Goal: Navigation & Orientation: Find specific page/section

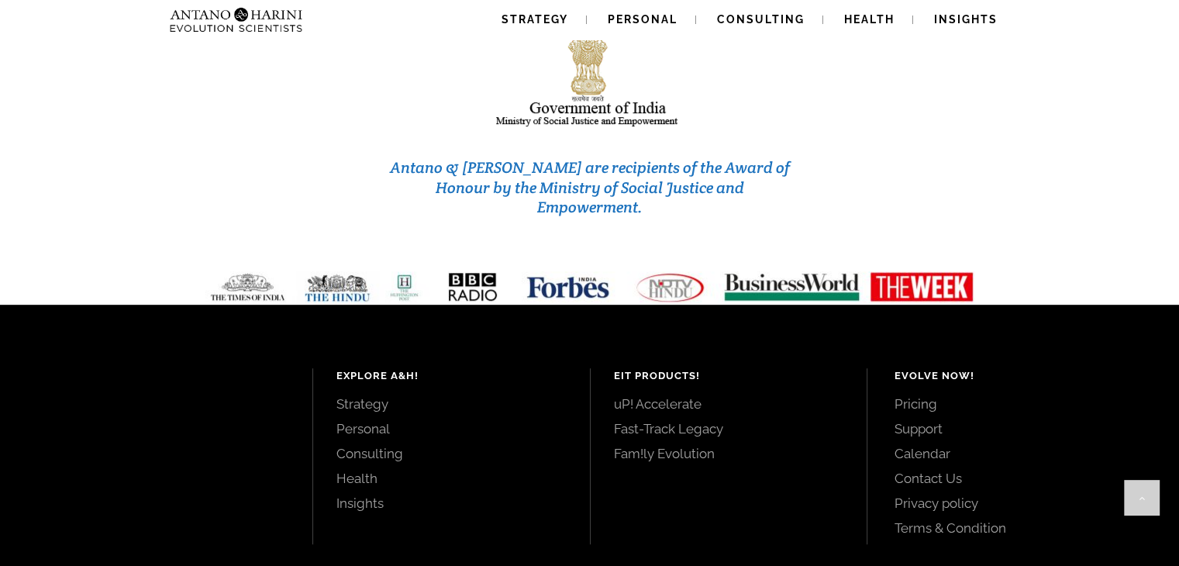
scroll to position [6629, 0]
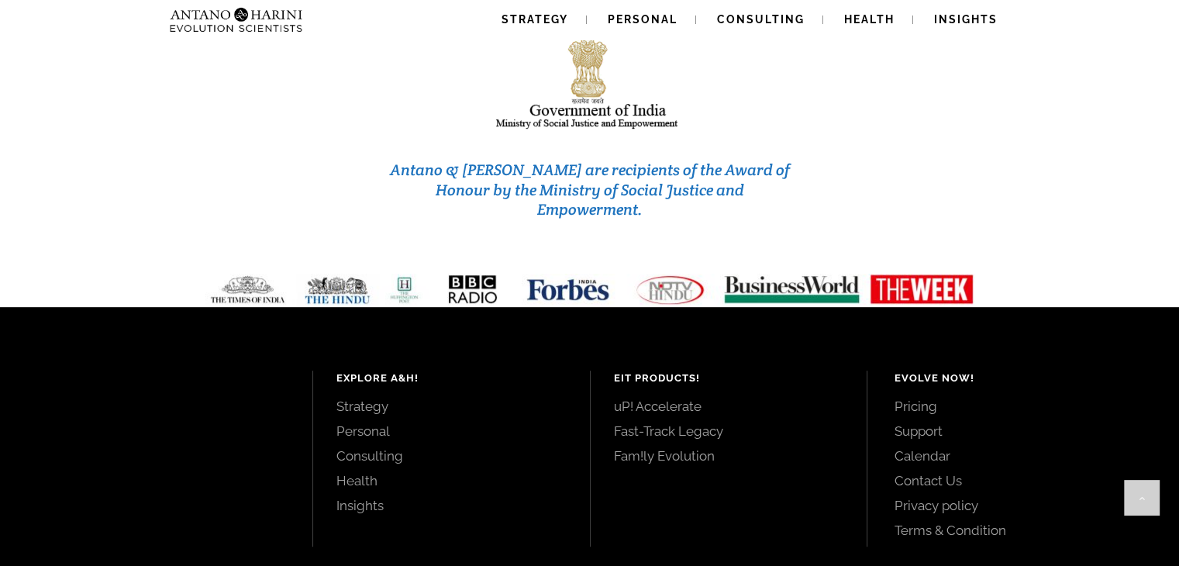
click at [915, 398] on link "Pricing" at bounding box center [1020, 406] width 250 height 17
click at [521, 17] on span "Strategy" at bounding box center [535, 19] width 67 height 12
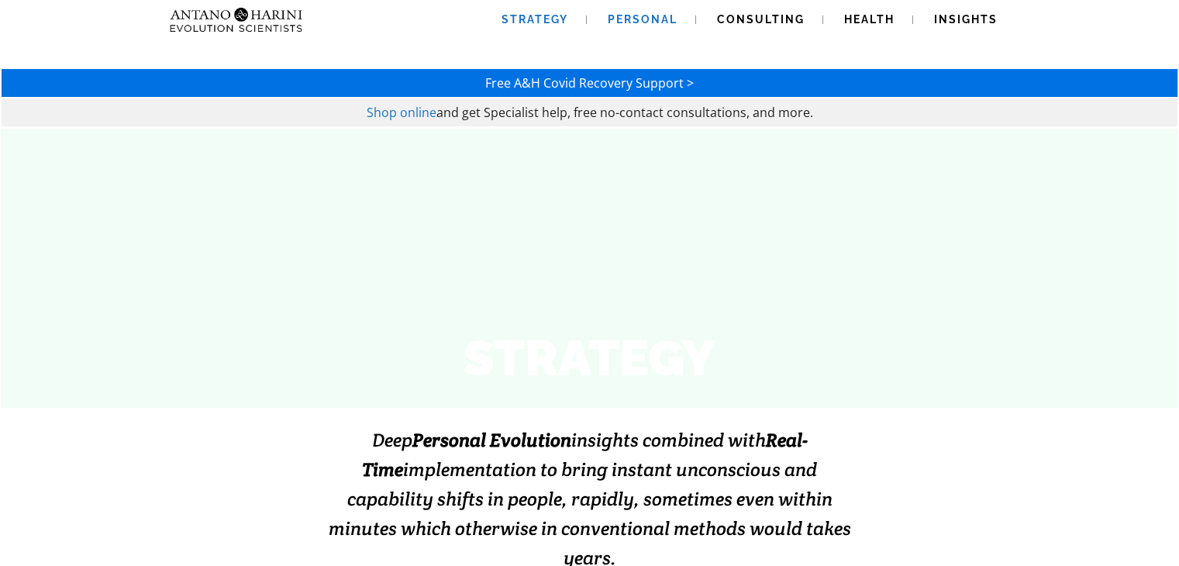
click at [650, 16] on span "Personal" at bounding box center [643, 19] width 70 height 12
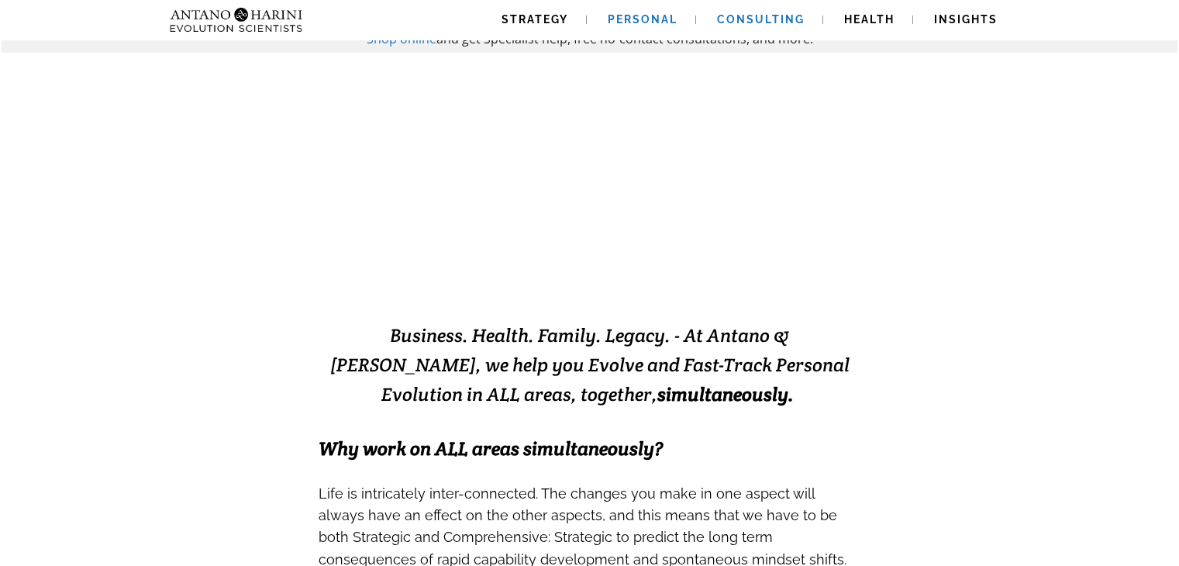
scroll to position [53, 0]
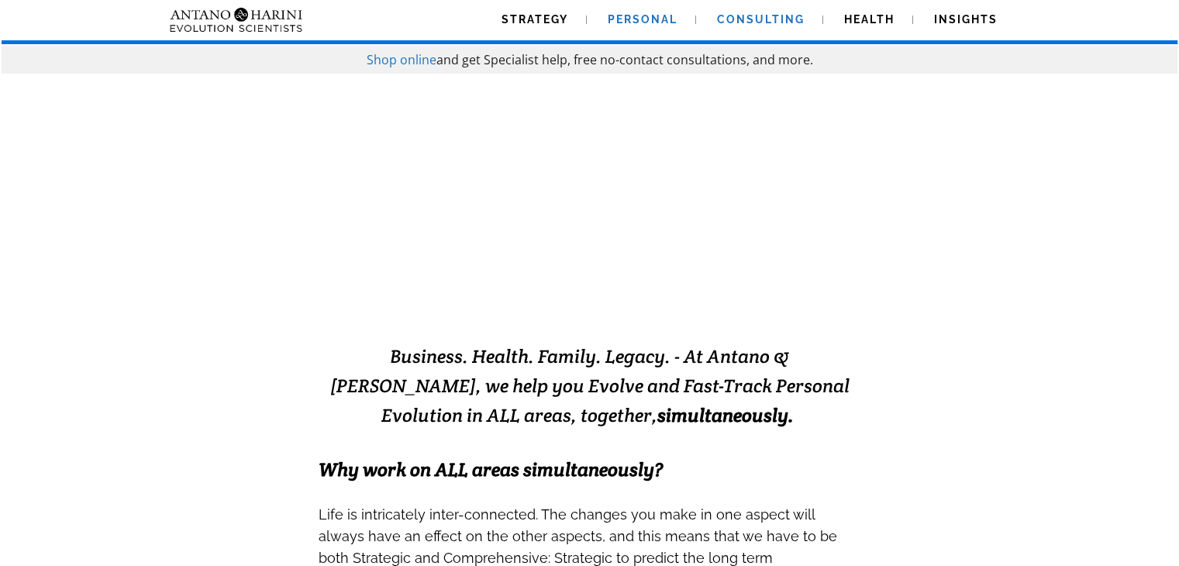
click at [771, 17] on span "Consulting" at bounding box center [761, 19] width 88 height 12
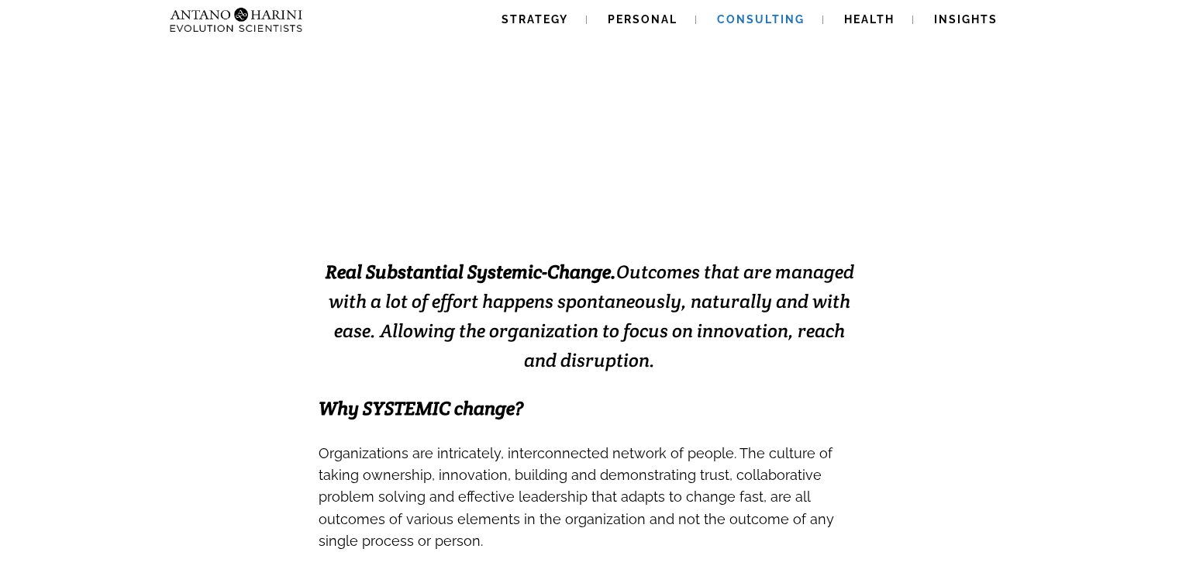
scroll to position [212, 0]
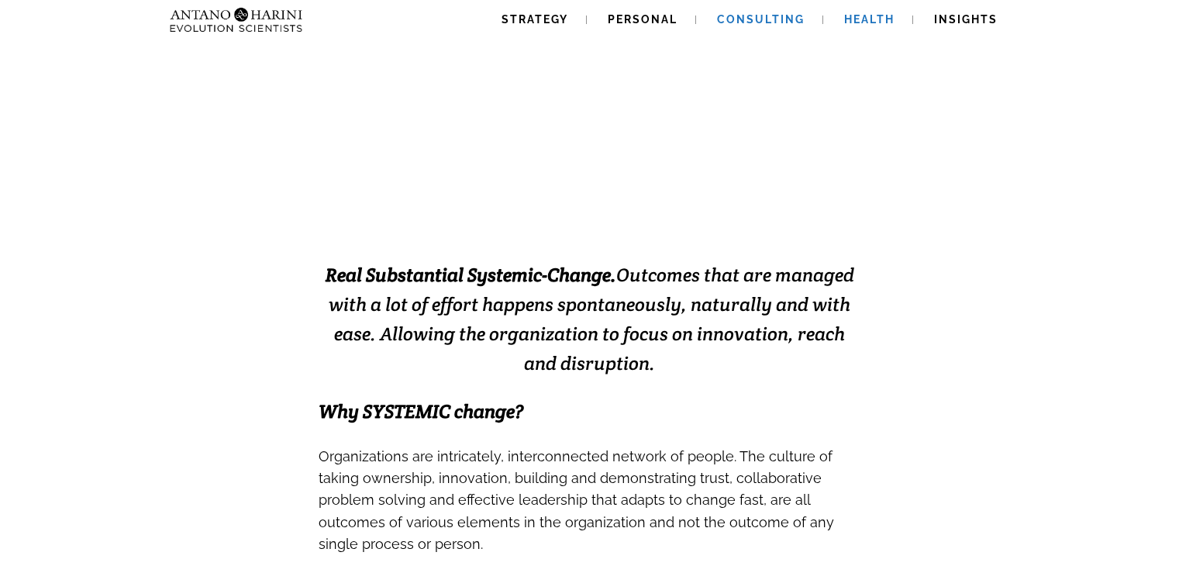
click at [859, 16] on span "Health" at bounding box center [869, 19] width 50 height 12
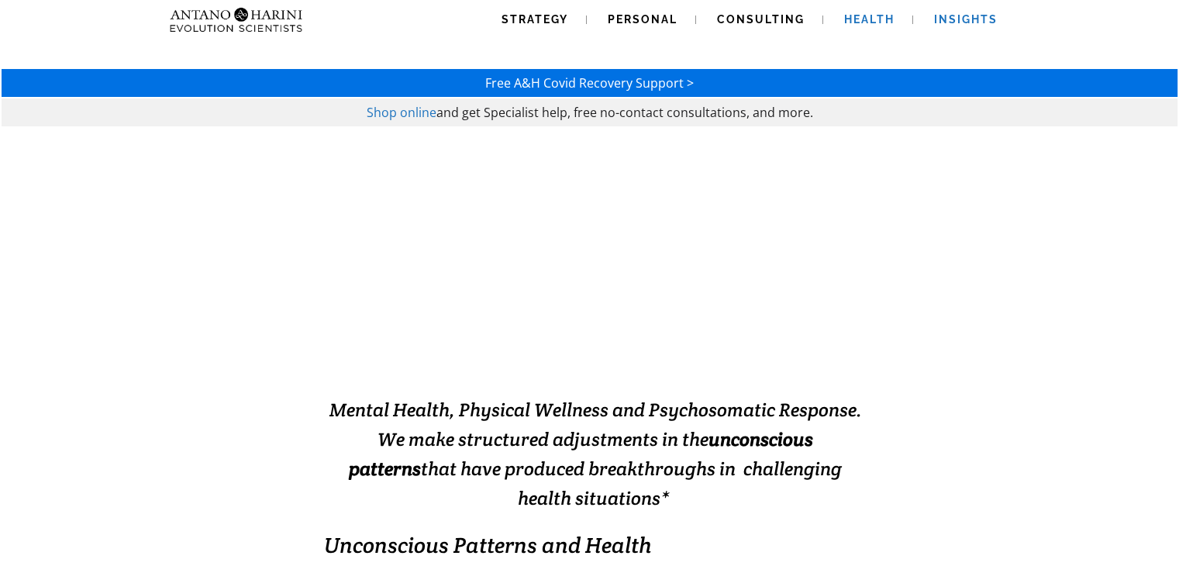
click at [978, 14] on span "Insights" at bounding box center [966, 19] width 64 height 12
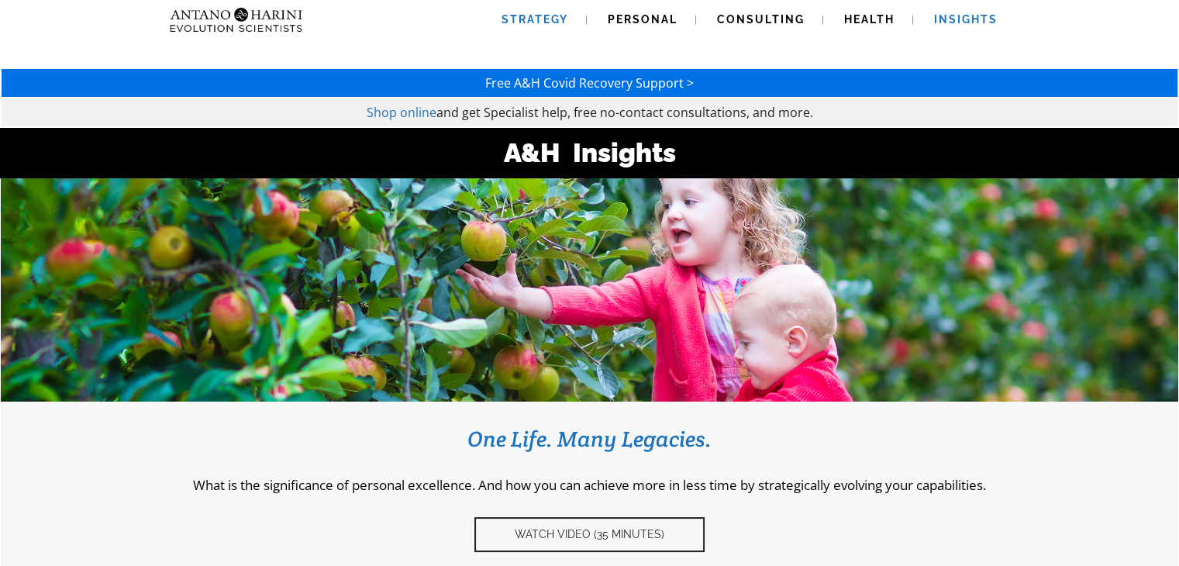
click at [579, 19] on link "Strategy" at bounding box center [535, 20] width 104 height 40
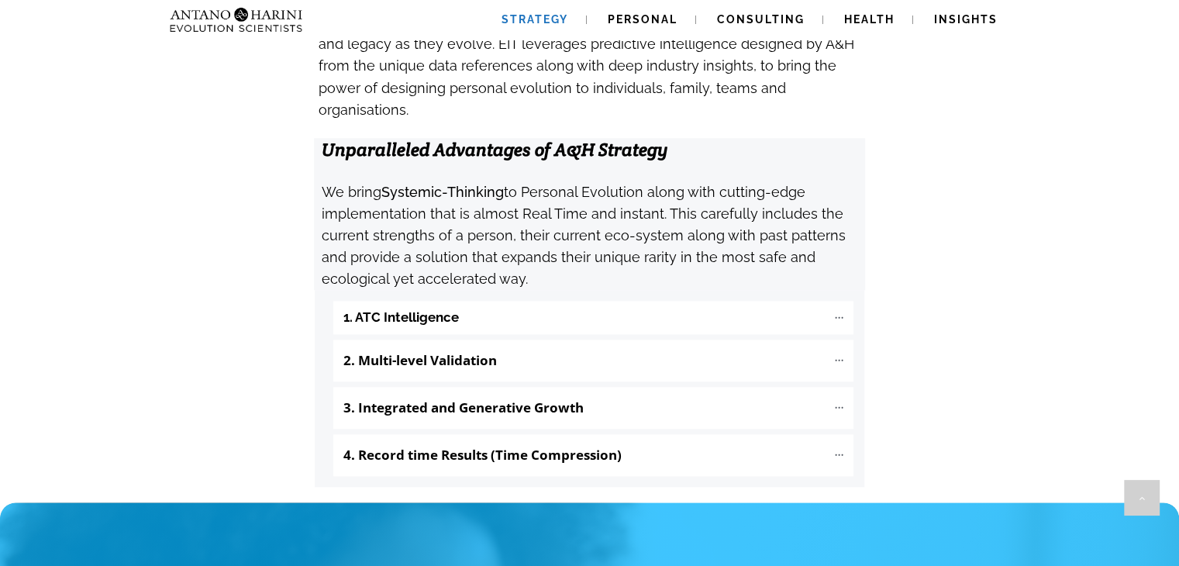
scroll to position [1631, 0]
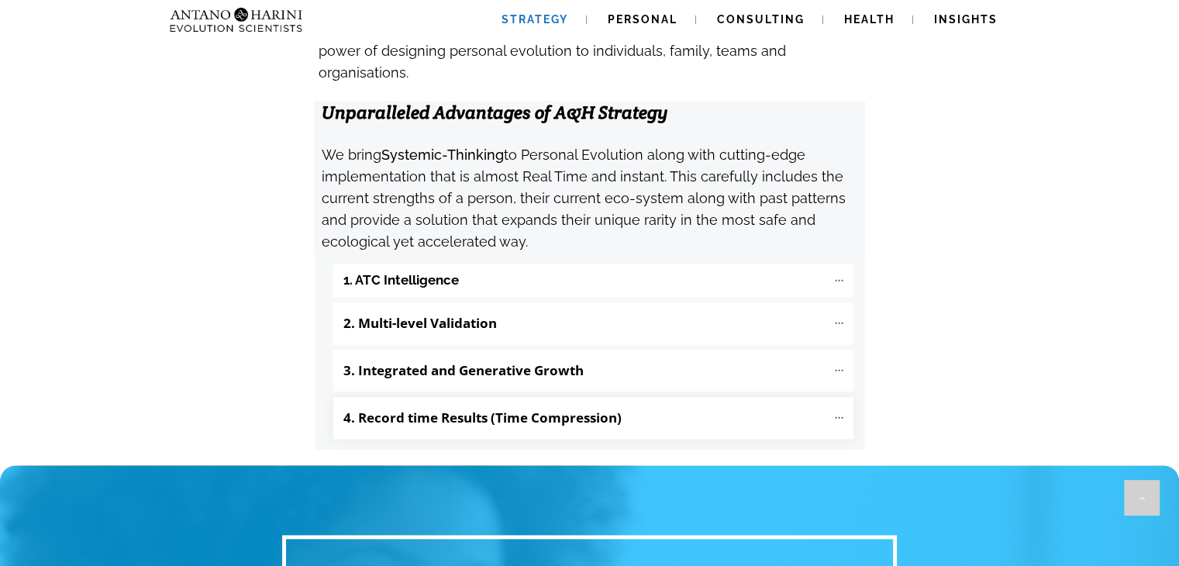
click at [841, 411] on icon at bounding box center [839, 417] width 13 height 13
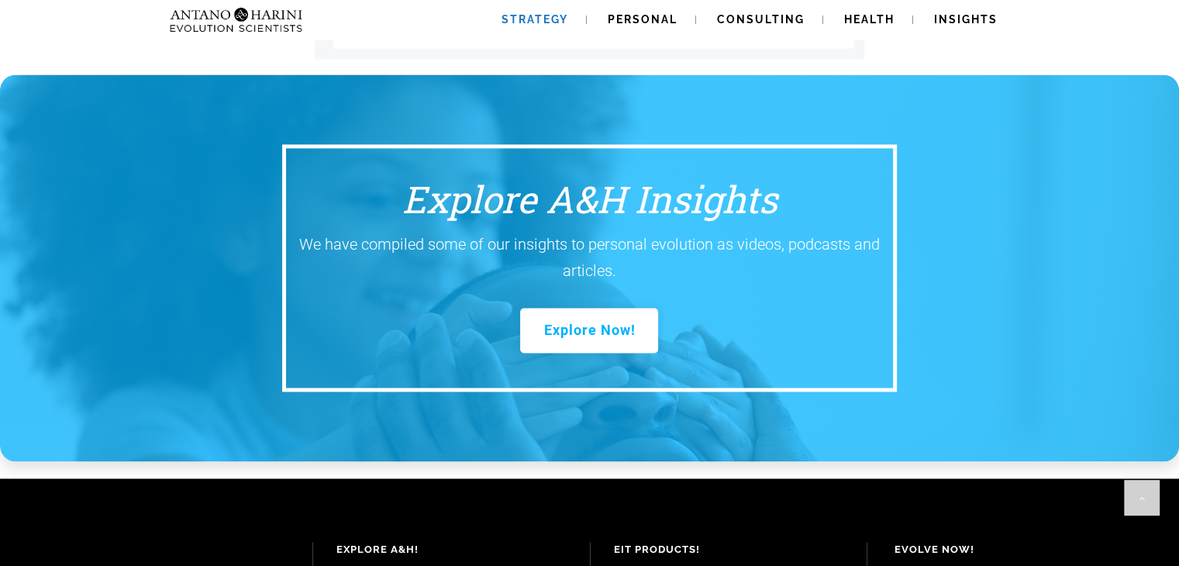
scroll to position [2524, 0]
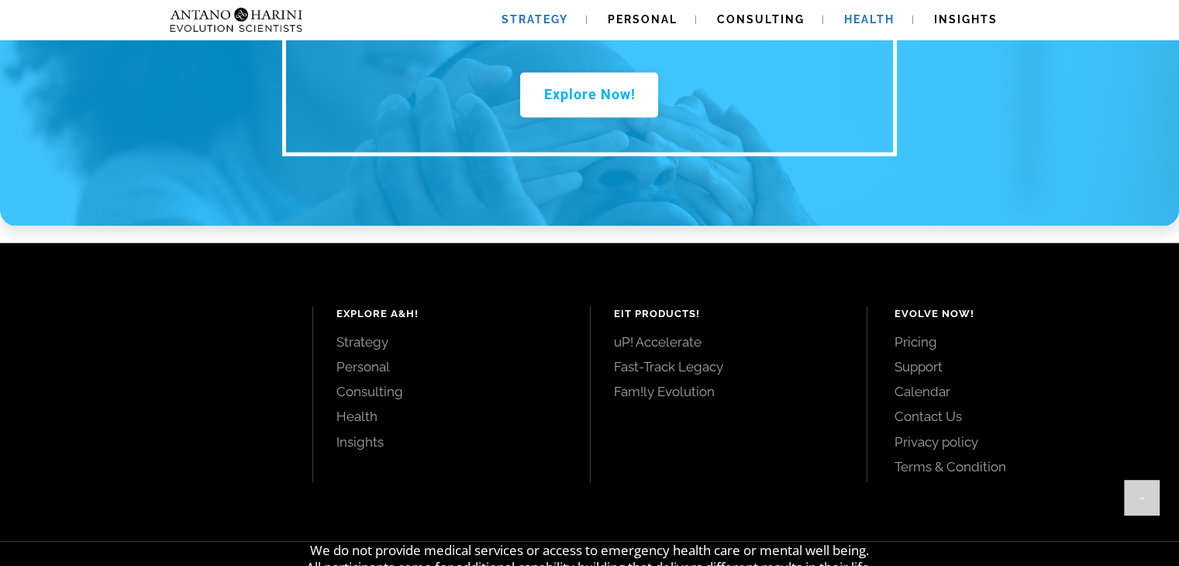
click at [879, 16] on span "Health" at bounding box center [869, 19] width 50 height 12
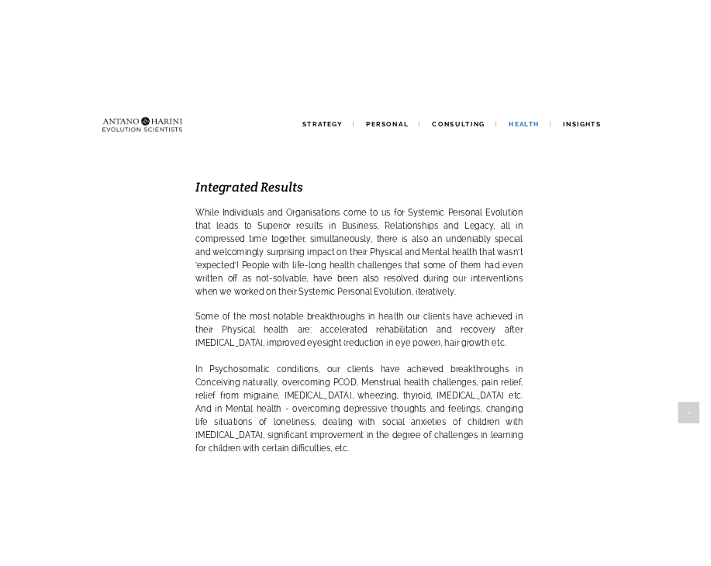
scroll to position [1164, 0]
